Goal: Transaction & Acquisition: Obtain resource

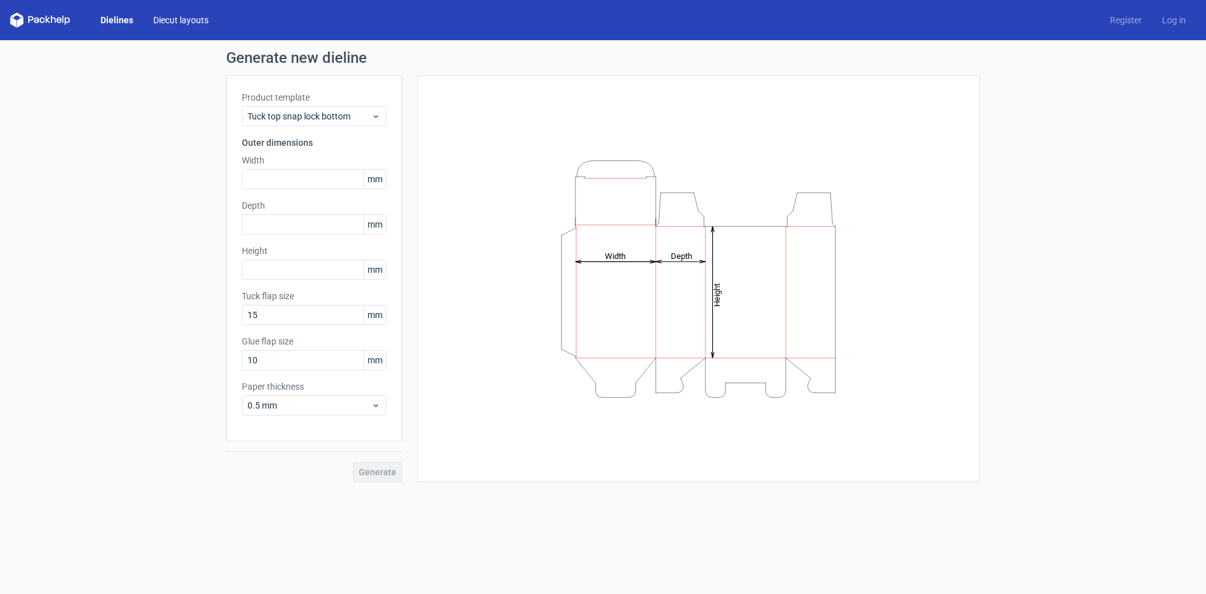
click at [161, 14] on link "Diecut layouts" at bounding box center [180, 20] width 75 height 13
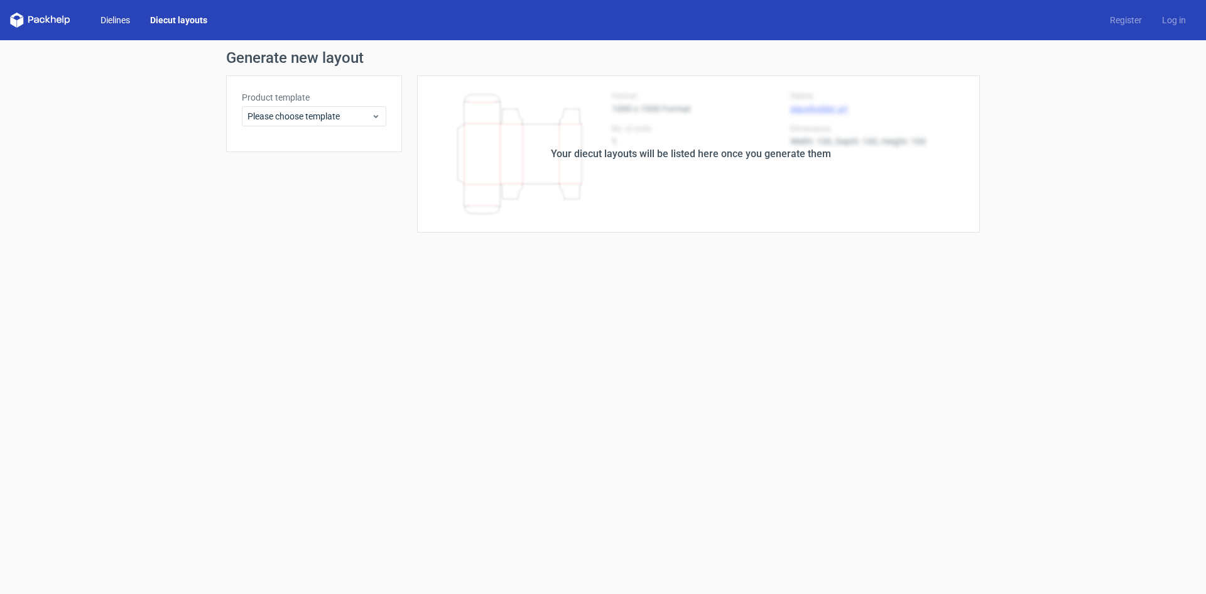
click at [101, 18] on link "Dielines" at bounding box center [115, 20] width 50 height 13
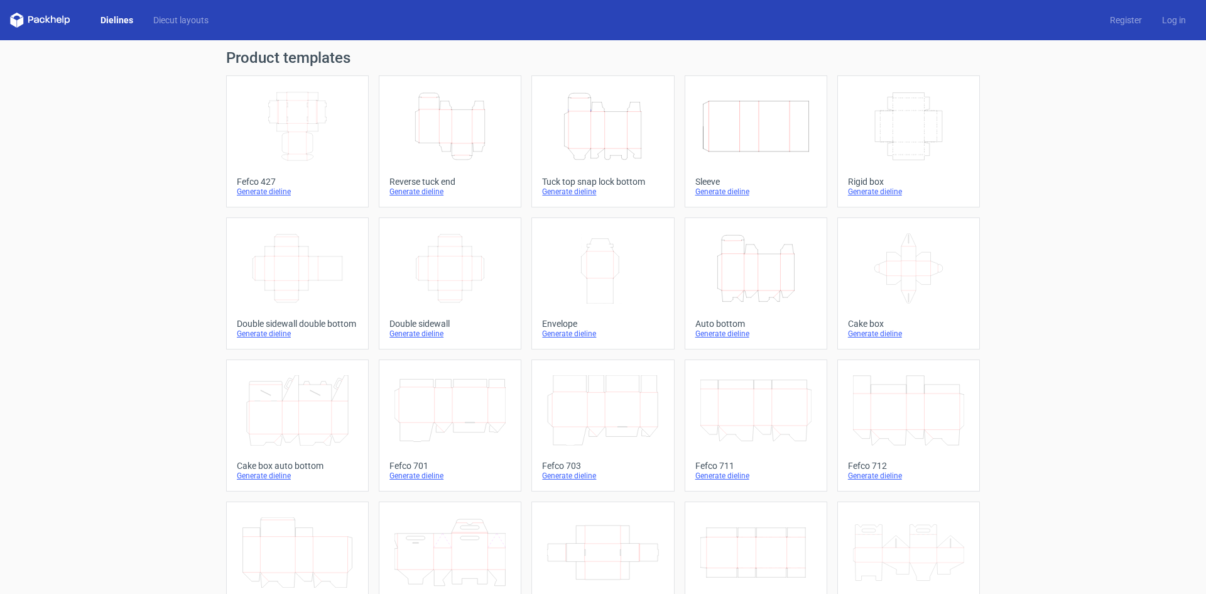
click at [577, 136] on icon "Height Depth Width" at bounding box center [602, 126] width 111 height 70
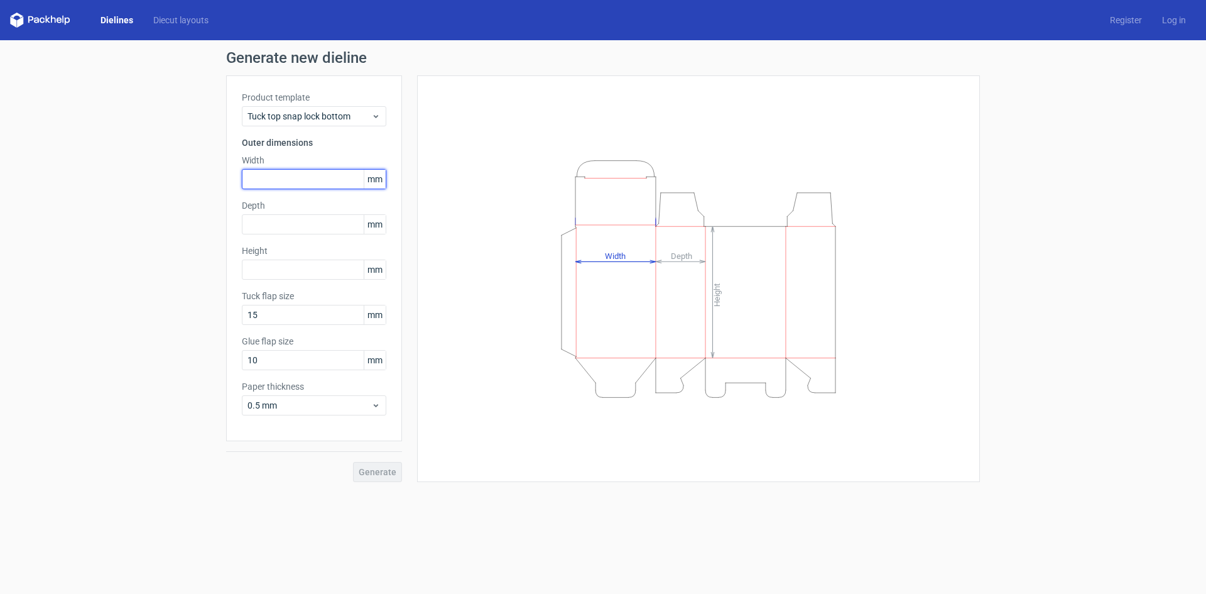
click at [272, 175] on input "text" at bounding box center [314, 179] width 144 height 20
type input "123"
type input "49"
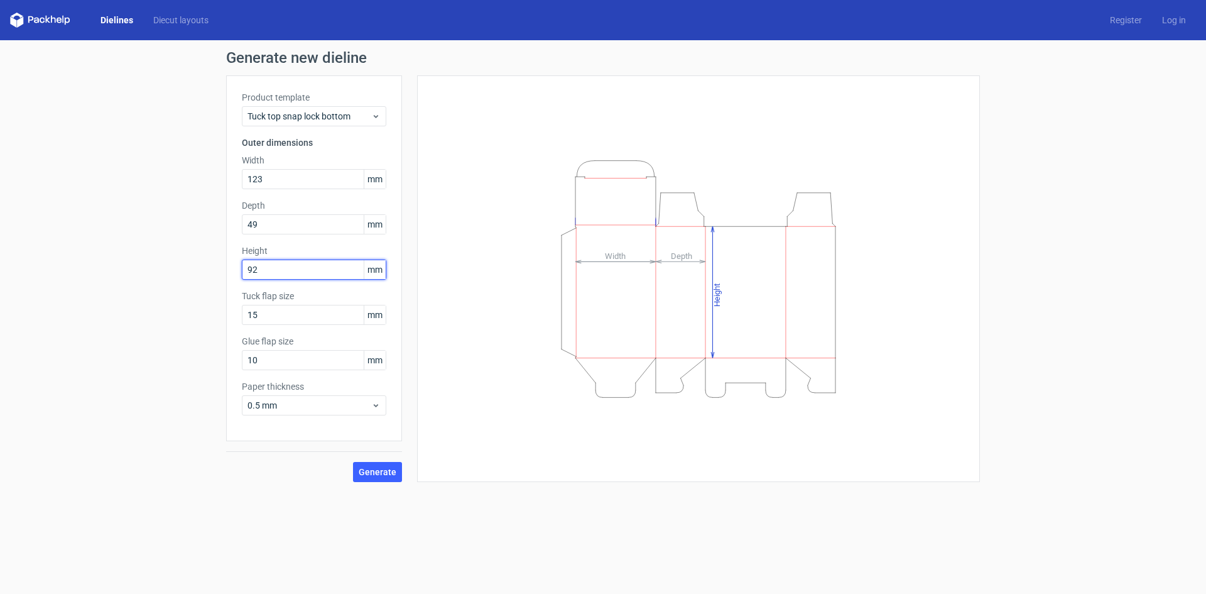
type input "92"
click at [385, 474] on span "Generate" at bounding box center [378, 471] width 38 height 9
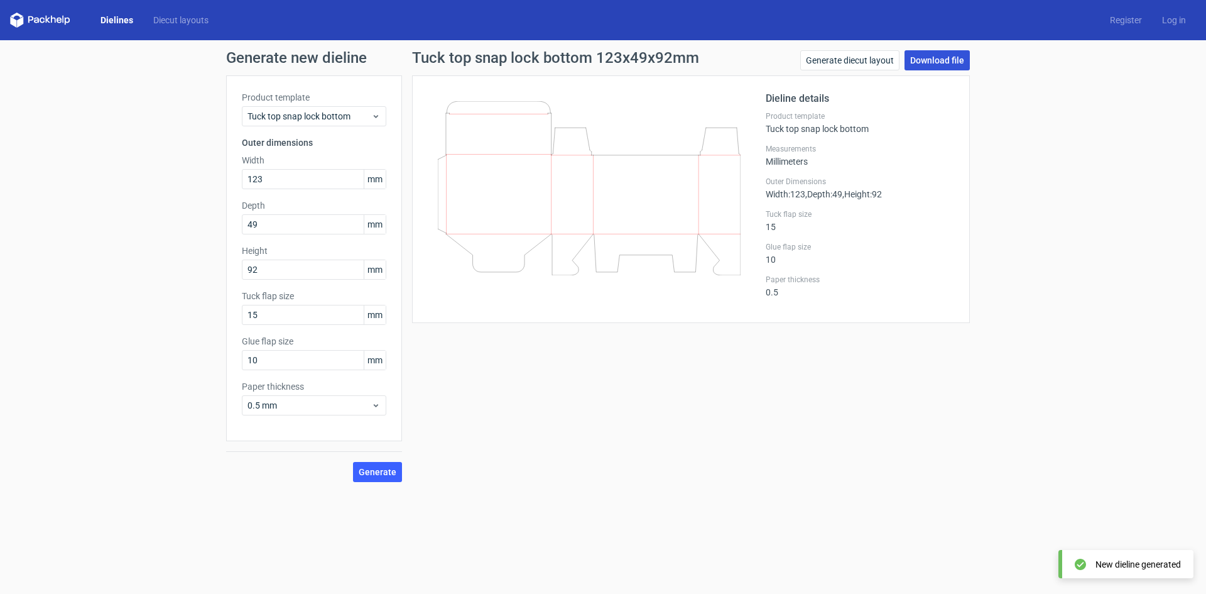
click at [930, 62] on link "Download file" at bounding box center [937, 60] width 65 height 20
drag, startPoint x: 268, startPoint y: 183, endPoint x: 129, endPoint y: 144, distance: 143.6
click at [129, 144] on div "Generate new dieline Product template Tuck top snap lock bottom Outer dimension…" at bounding box center [603, 266] width 1206 height 452
type input "90"
type input "55"
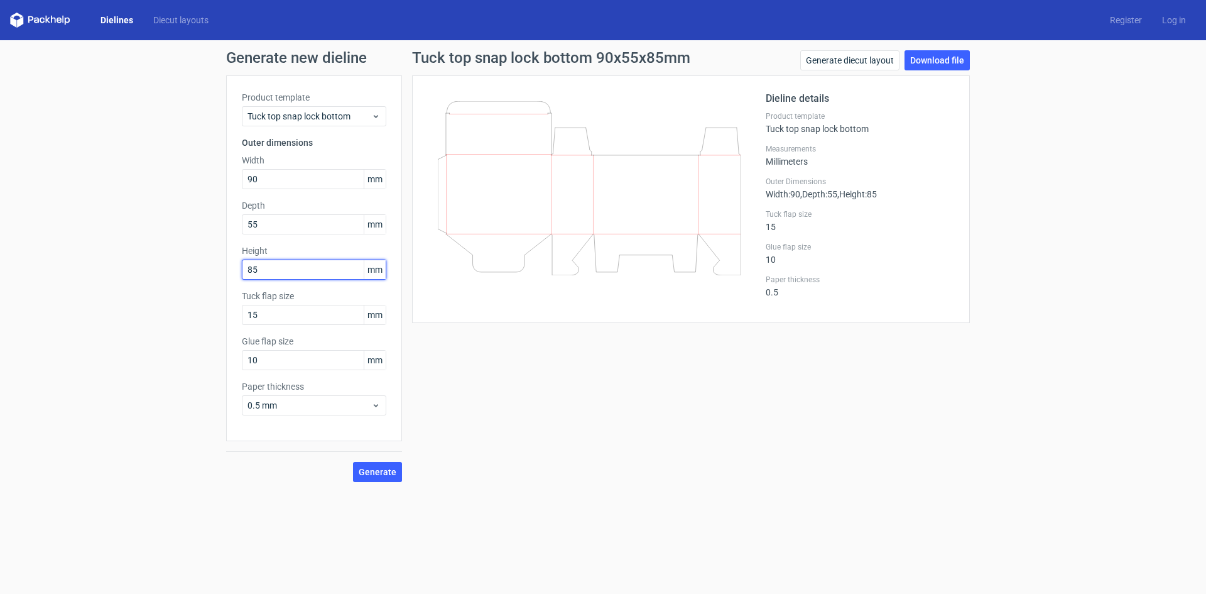
type input "85"
click at [374, 467] on span "Generate" at bounding box center [378, 471] width 38 height 9
click at [935, 55] on link "Download file" at bounding box center [937, 60] width 65 height 20
